Goal: Information Seeking & Learning: Learn about a topic

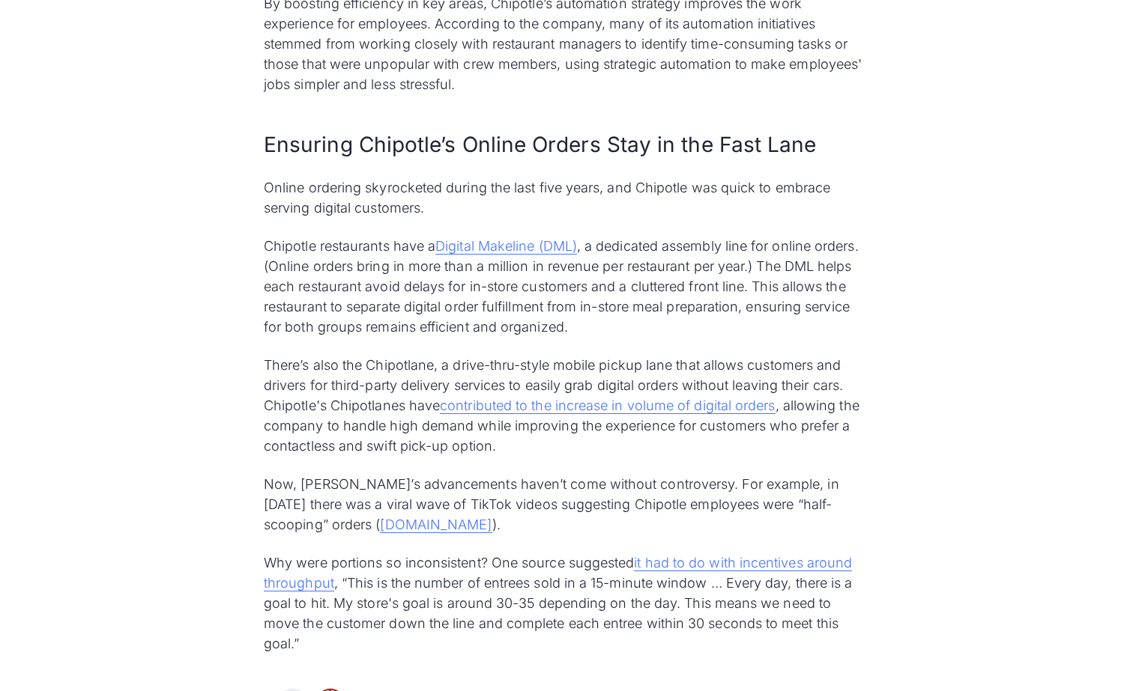
scroll to position [2573, 0]
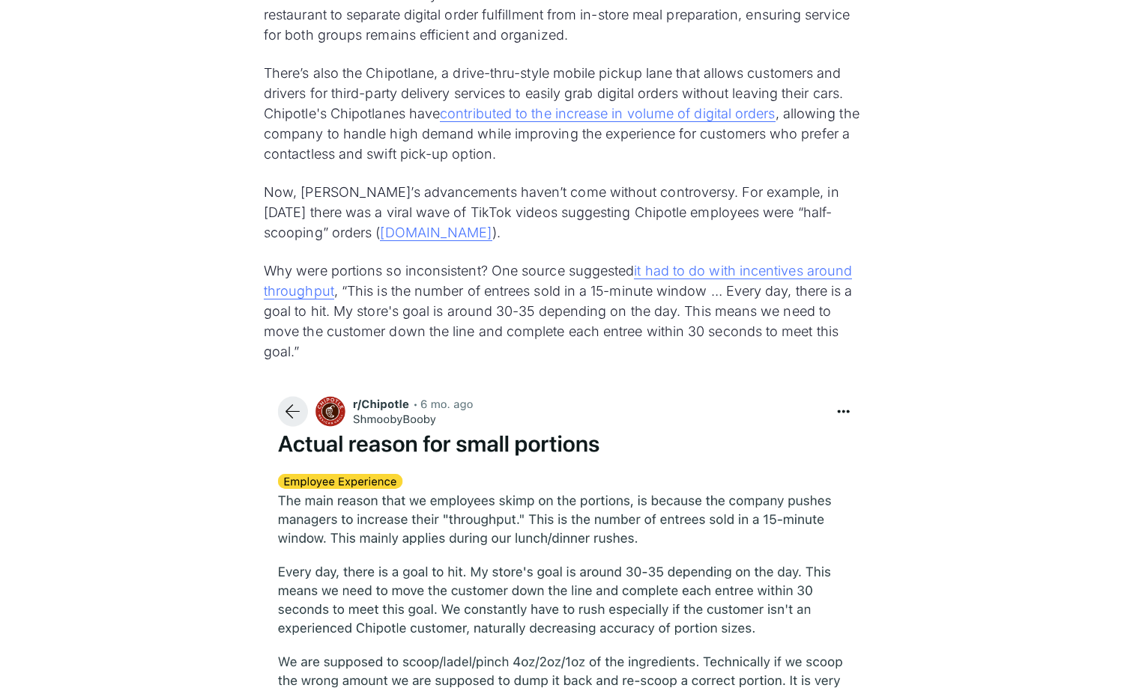
scroll to position [3048, 0]
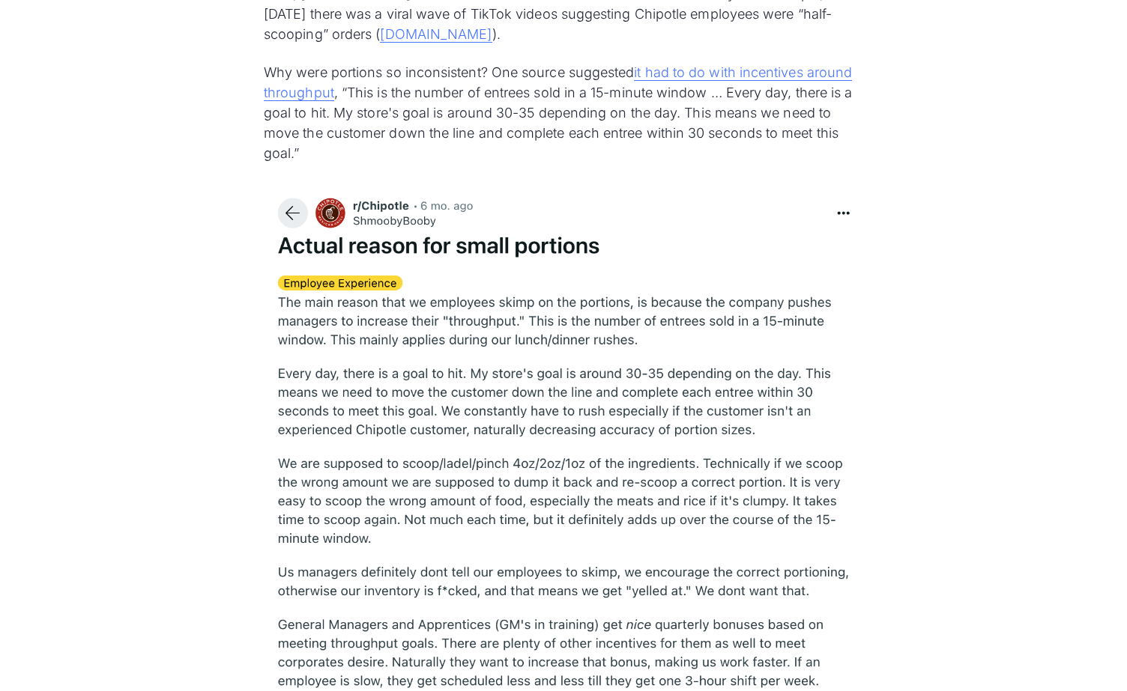
click at [423, 381] on img at bounding box center [563, 548] width 599 height 734
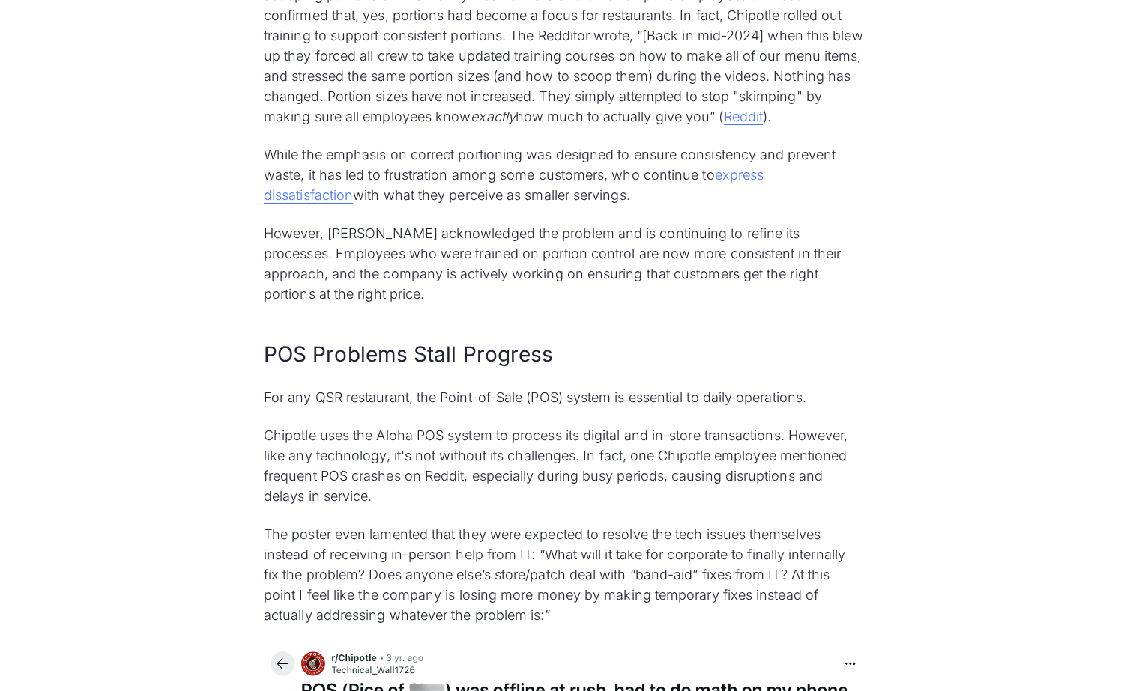
scroll to position [4174, 0]
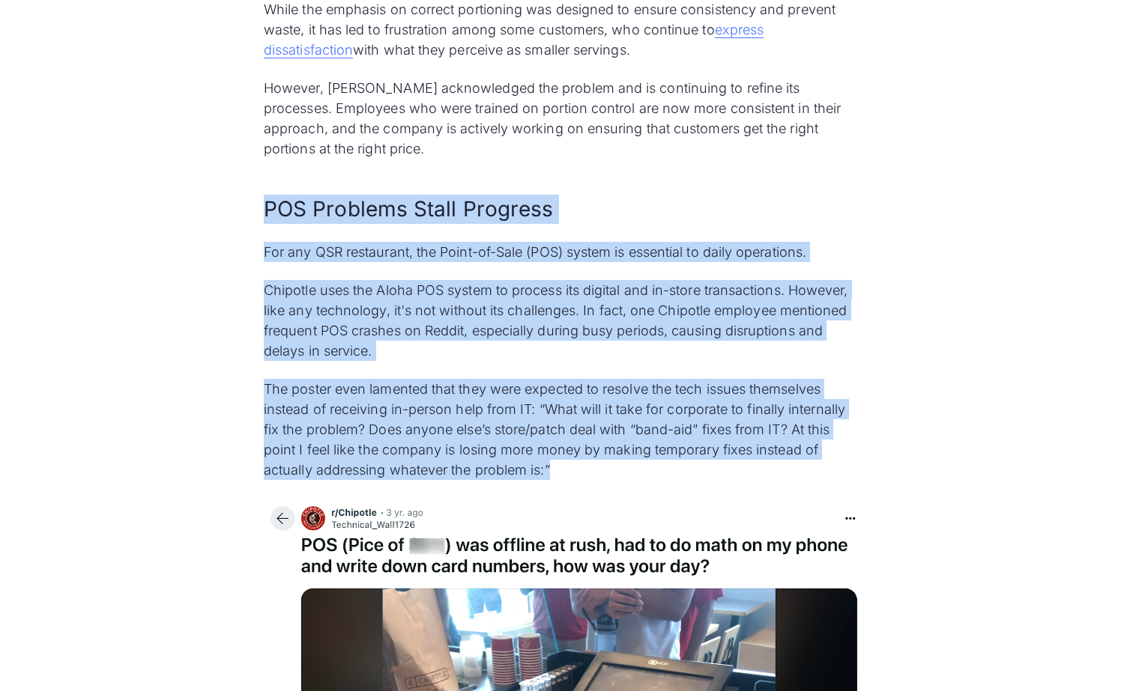
drag, startPoint x: 568, startPoint y: 495, endPoint x: 218, endPoint y: 181, distance: 470.0
copy div "POS Problems Stall Progress For any QSR restaurant, the Point-of-Sale (POS) sys…"
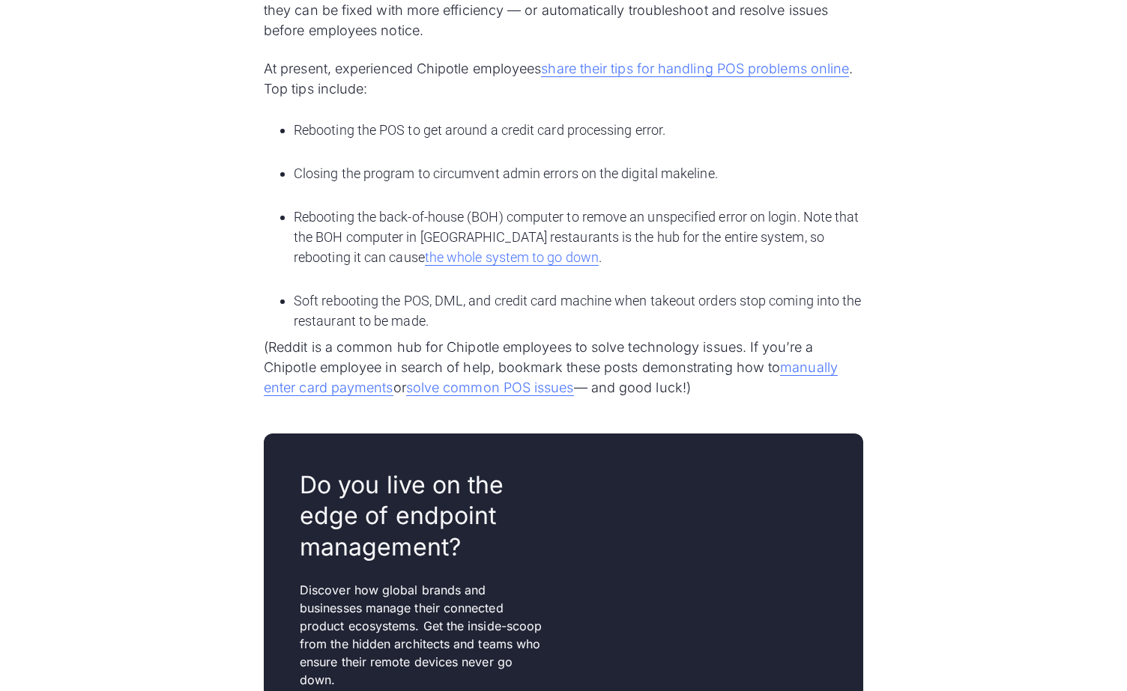
scroll to position [5536, 0]
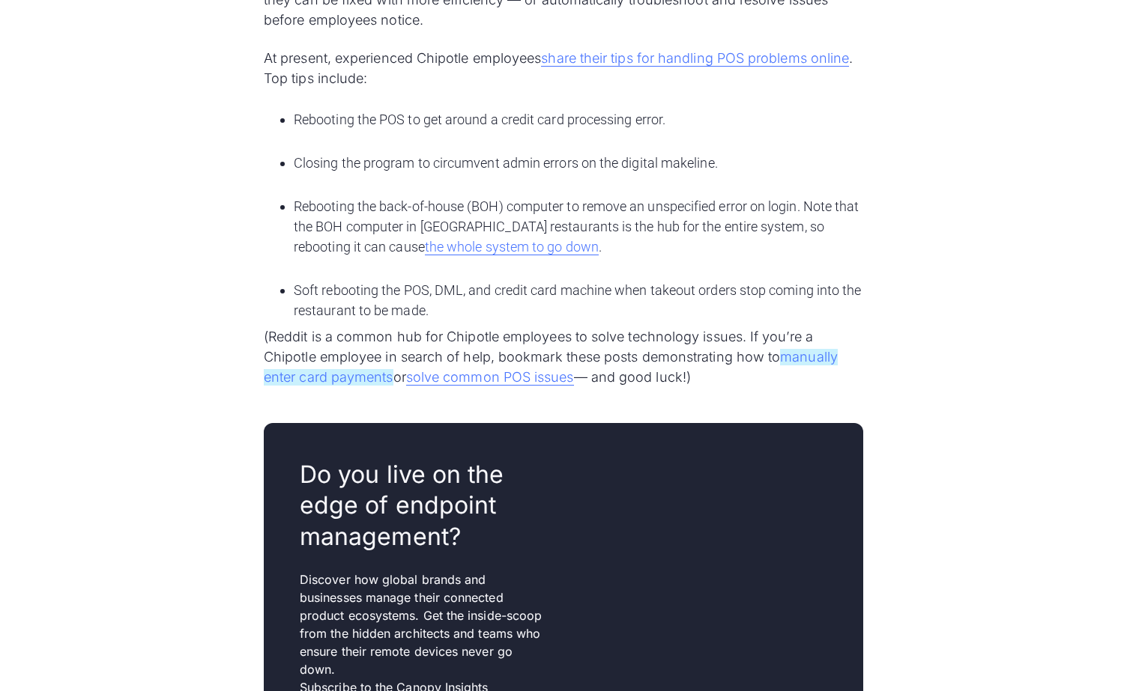
click at [800, 375] on link "manually enter card payments" at bounding box center [551, 367] width 574 height 37
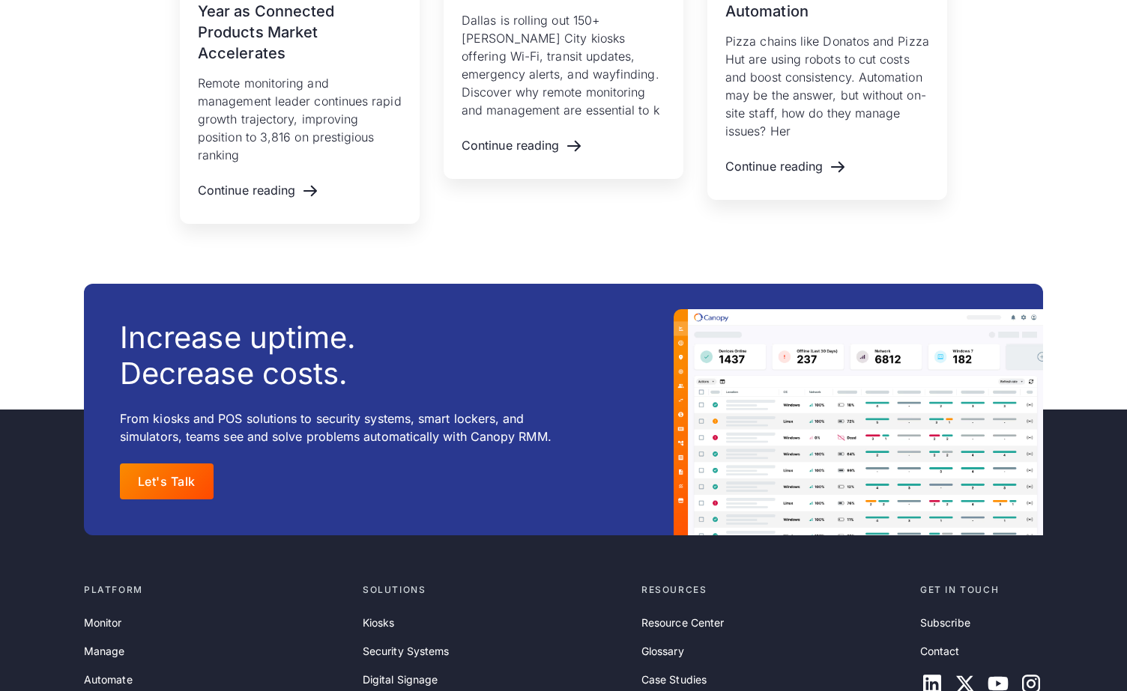
scroll to position [7461, 0]
